Goal: Book appointment/travel/reservation

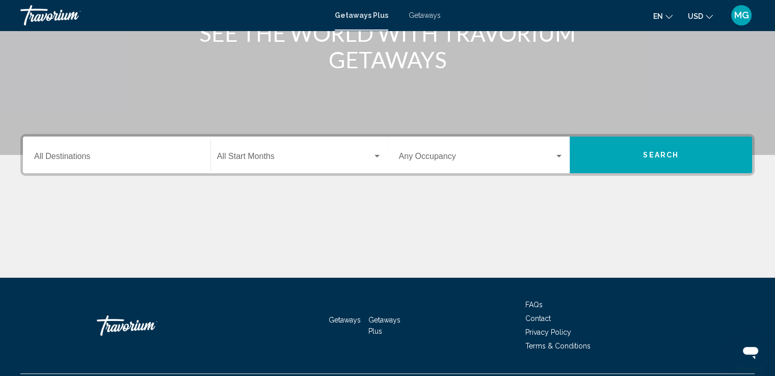
scroll to position [151, 0]
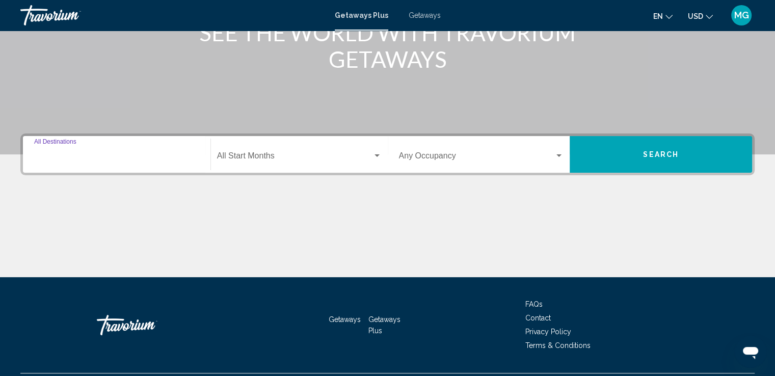
click at [168, 153] on input "Destination All Destinations" at bounding box center [116, 157] width 165 height 9
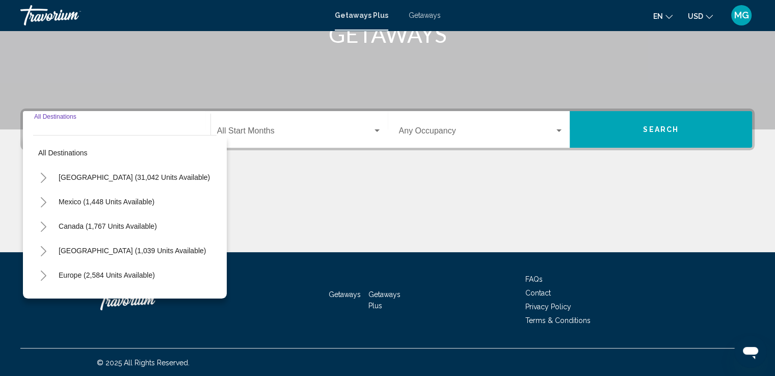
scroll to position [177, 0]
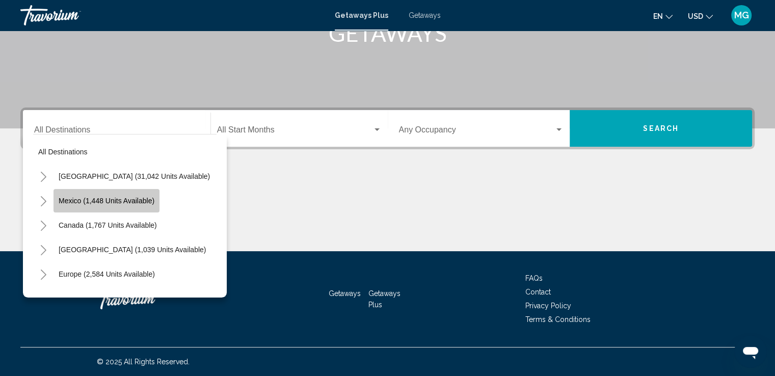
click at [149, 202] on span "Mexico (1,448 units available)" at bounding box center [107, 201] width 96 height 8
type input "**********"
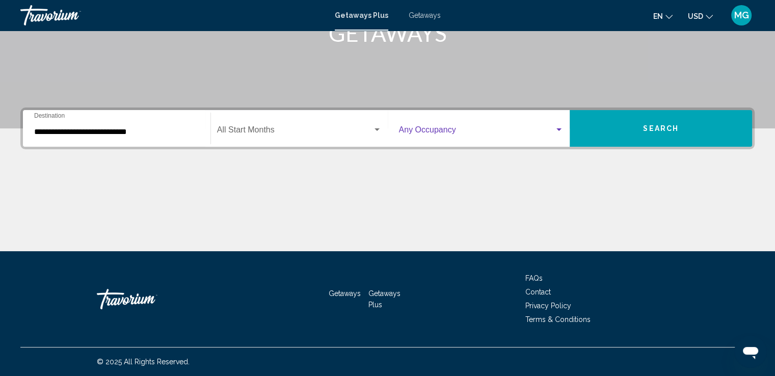
click at [561, 128] on div "Search widget" at bounding box center [559, 129] width 5 height 3
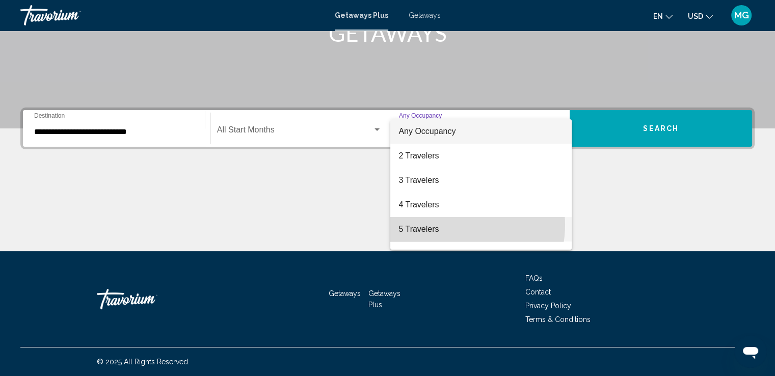
click at [449, 225] on span "5 Travelers" at bounding box center [481, 229] width 165 height 24
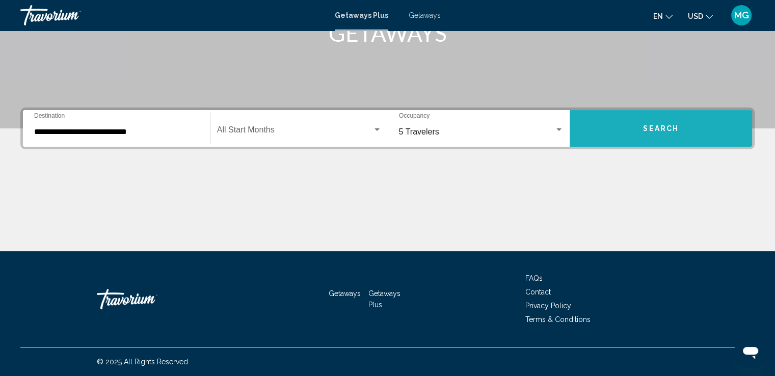
click at [675, 126] on span "Search" at bounding box center [661, 129] width 36 height 8
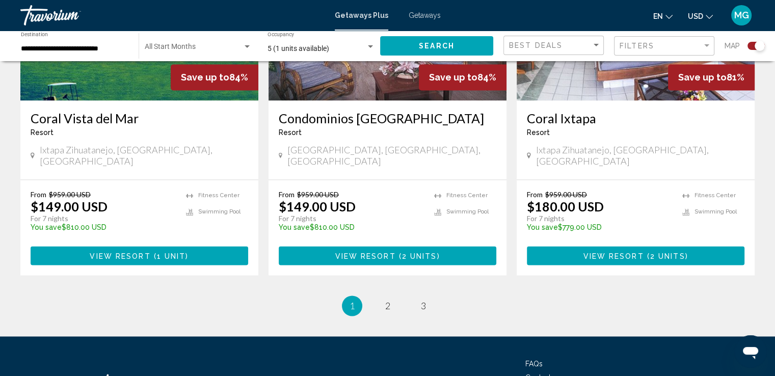
scroll to position [1601, 0]
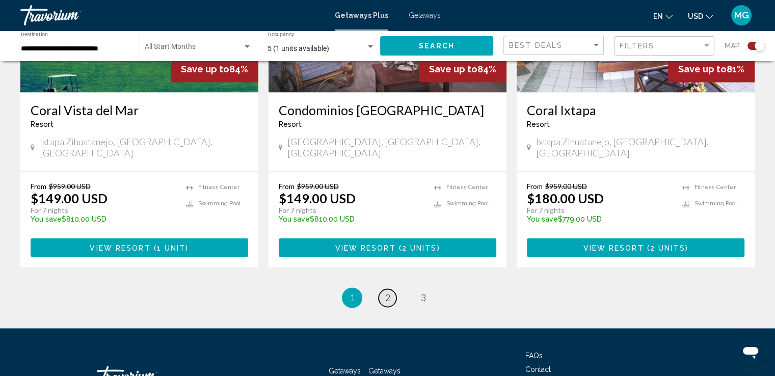
click at [388, 292] on span "2" at bounding box center [387, 297] width 5 height 11
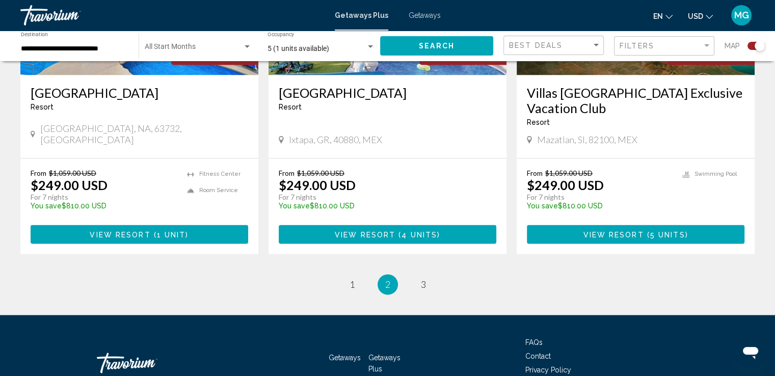
scroll to position [1601, 0]
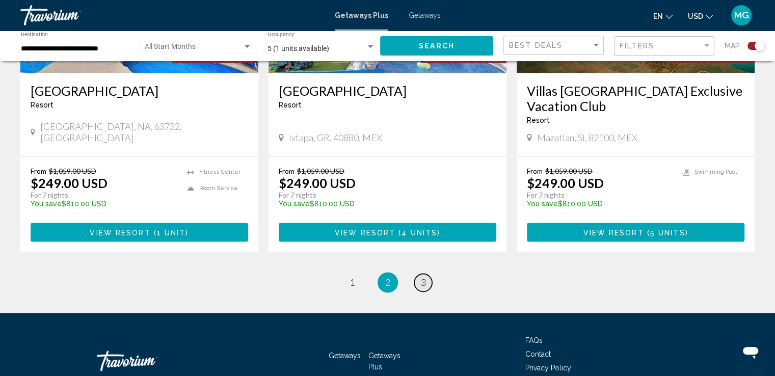
click at [425, 279] on span "3" at bounding box center [423, 282] width 5 height 11
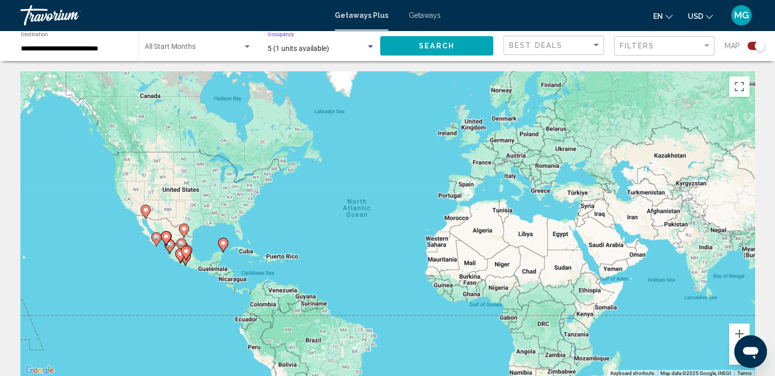
click at [370, 45] on div "Search widget" at bounding box center [370, 46] width 5 height 3
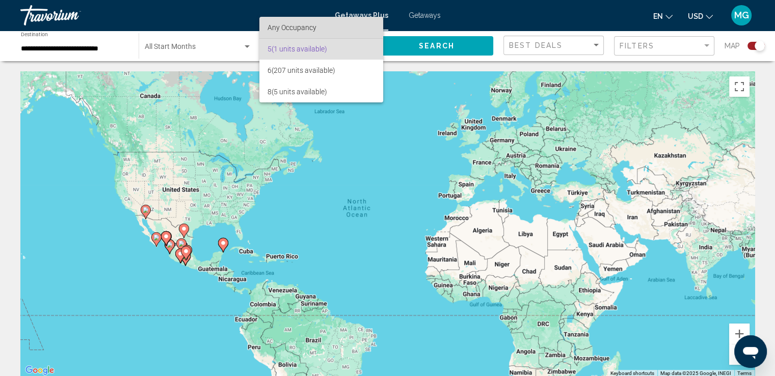
click at [306, 27] on span "Any Occupancy" at bounding box center [292, 27] width 49 height 8
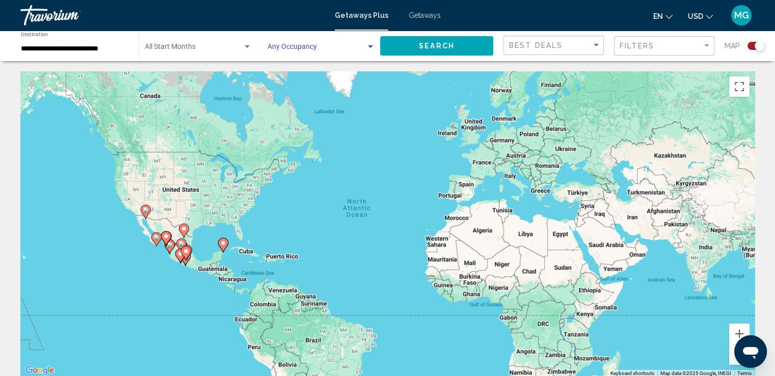
click at [457, 48] on button "Search" at bounding box center [436, 45] width 113 height 19
